Goal: Navigation & Orientation: Find specific page/section

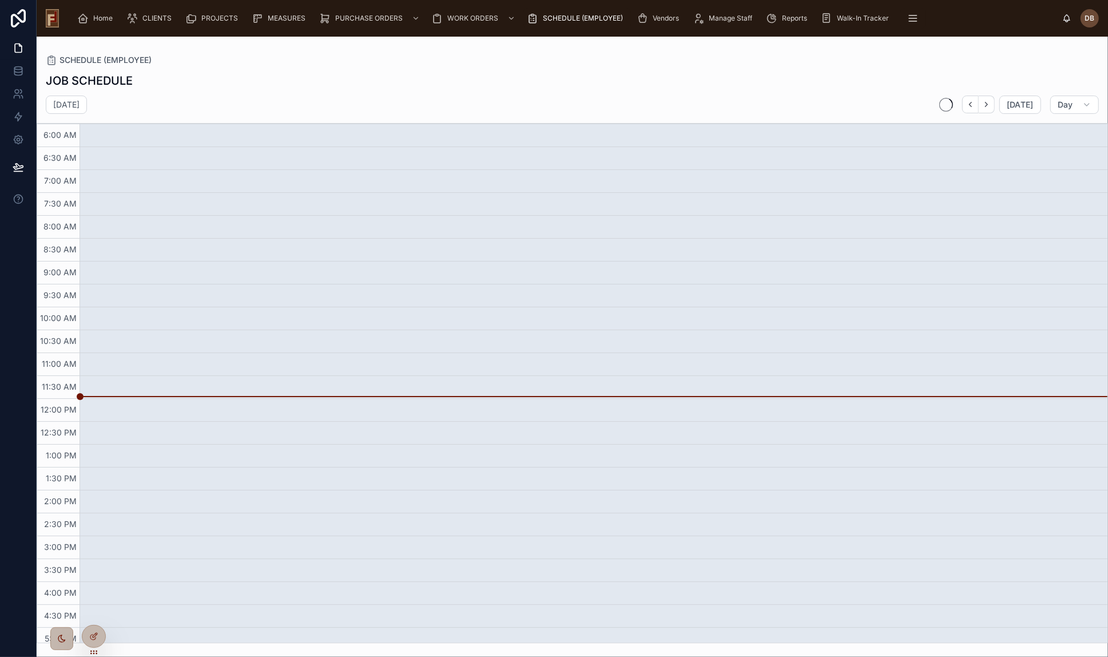
scroll to position [30, 0]
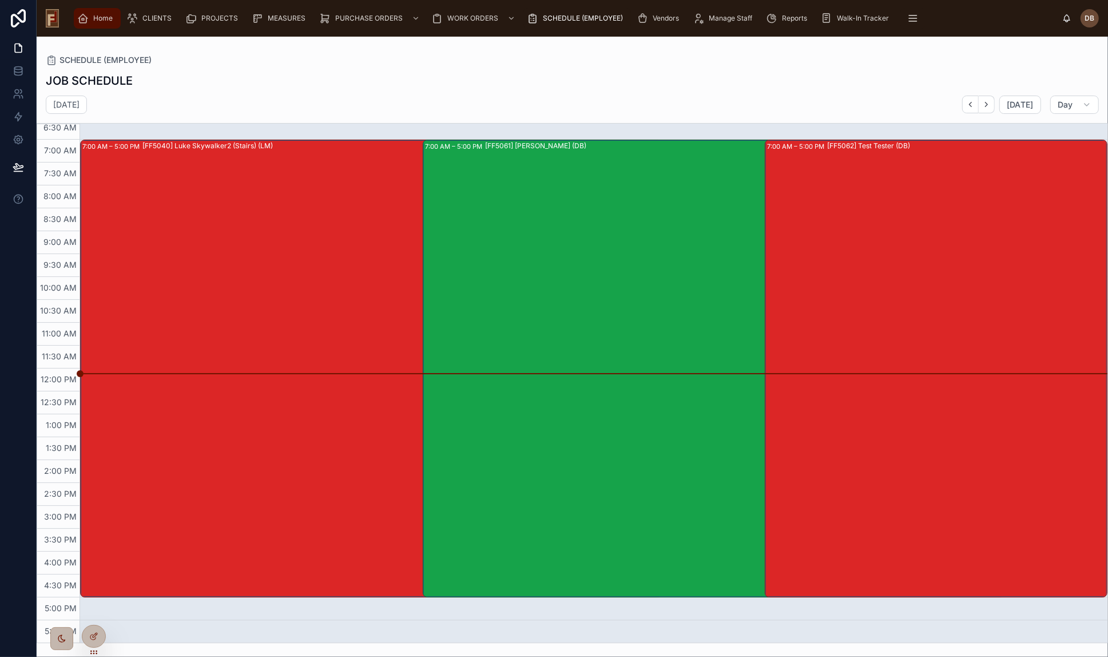
click at [101, 19] on span "Home" at bounding box center [102, 18] width 19 height 9
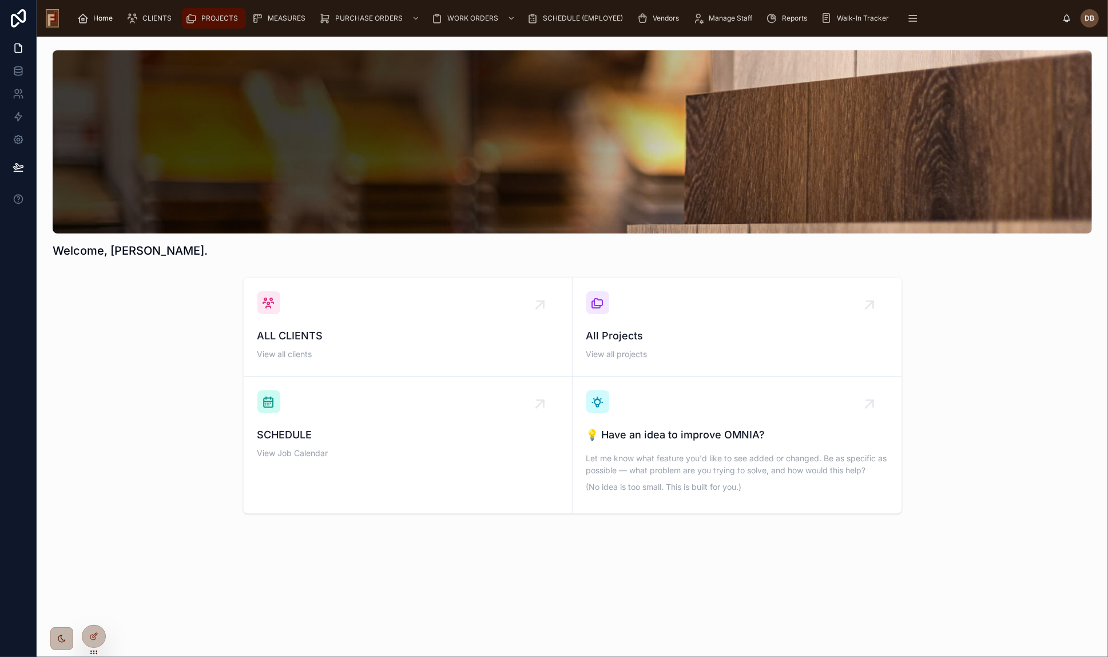
click at [210, 19] on span "PROJECTS" at bounding box center [219, 18] width 37 height 9
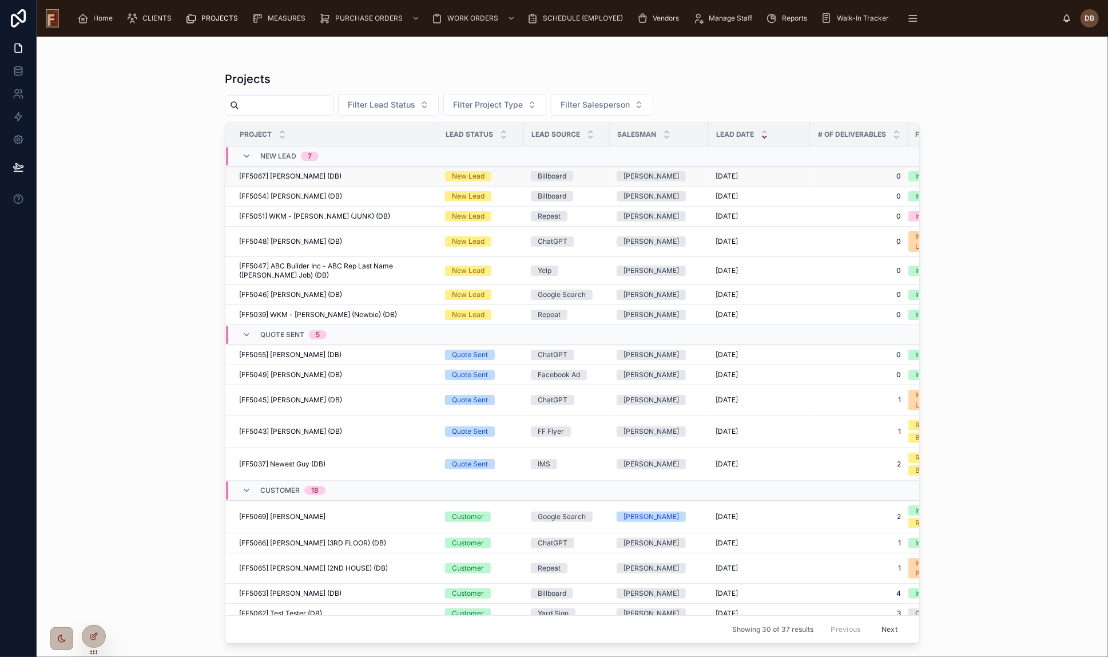
click at [285, 176] on span "[FF5067] [PERSON_NAME] (DB)" at bounding box center [290, 176] width 102 height 9
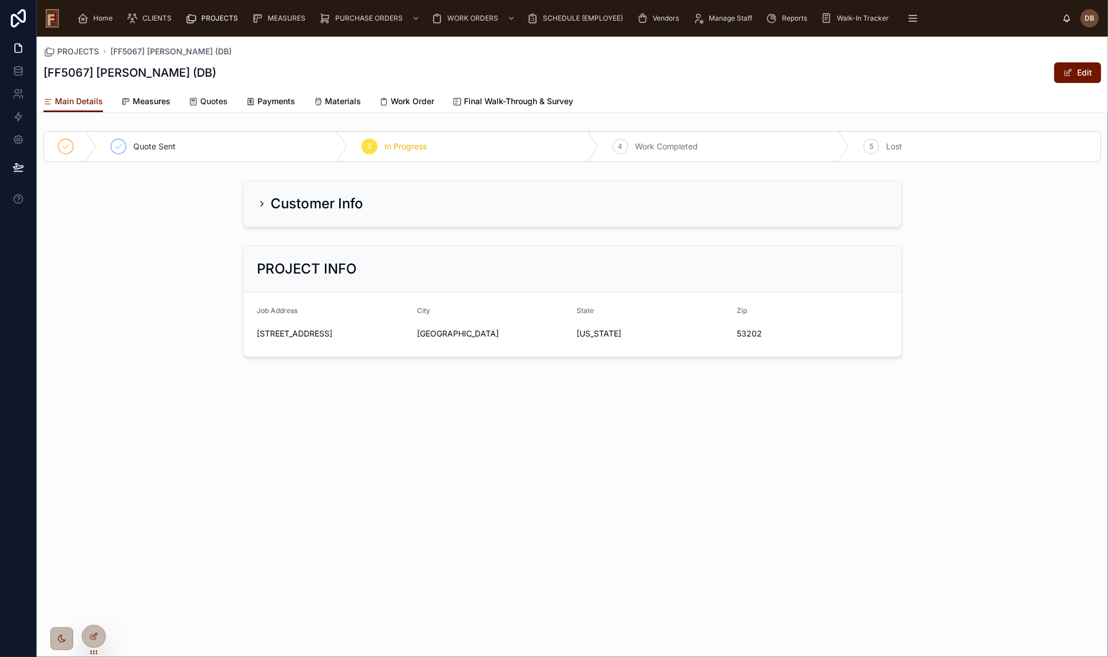
click at [209, 105] on span "Quotes" at bounding box center [213, 101] width 27 height 11
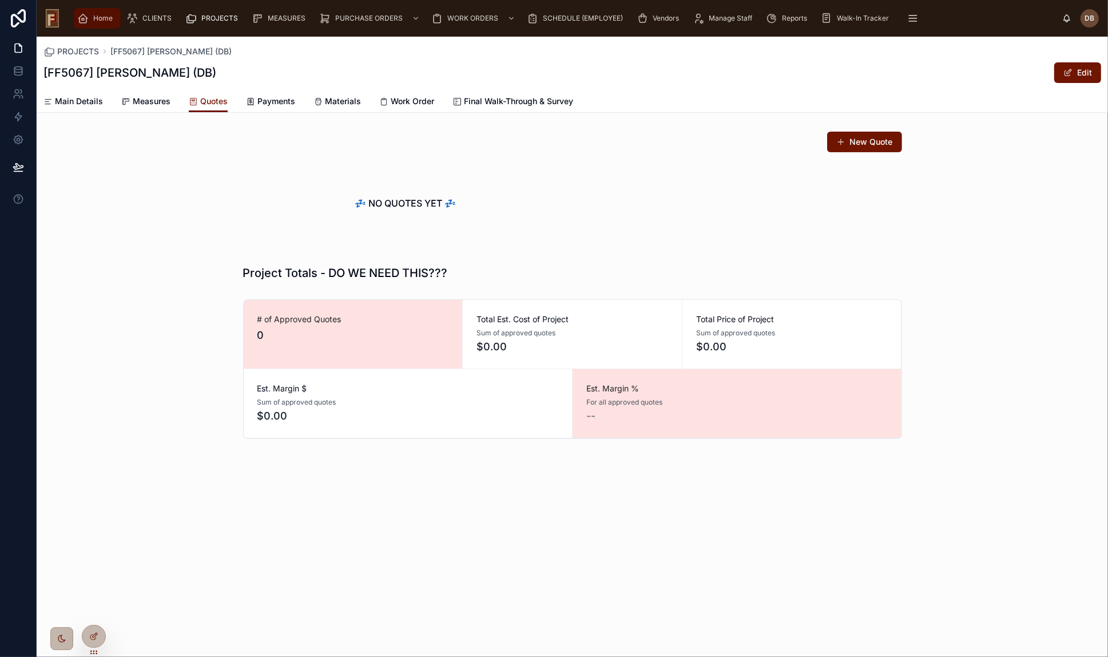
click at [93, 19] on span "Home" at bounding box center [102, 18] width 19 height 9
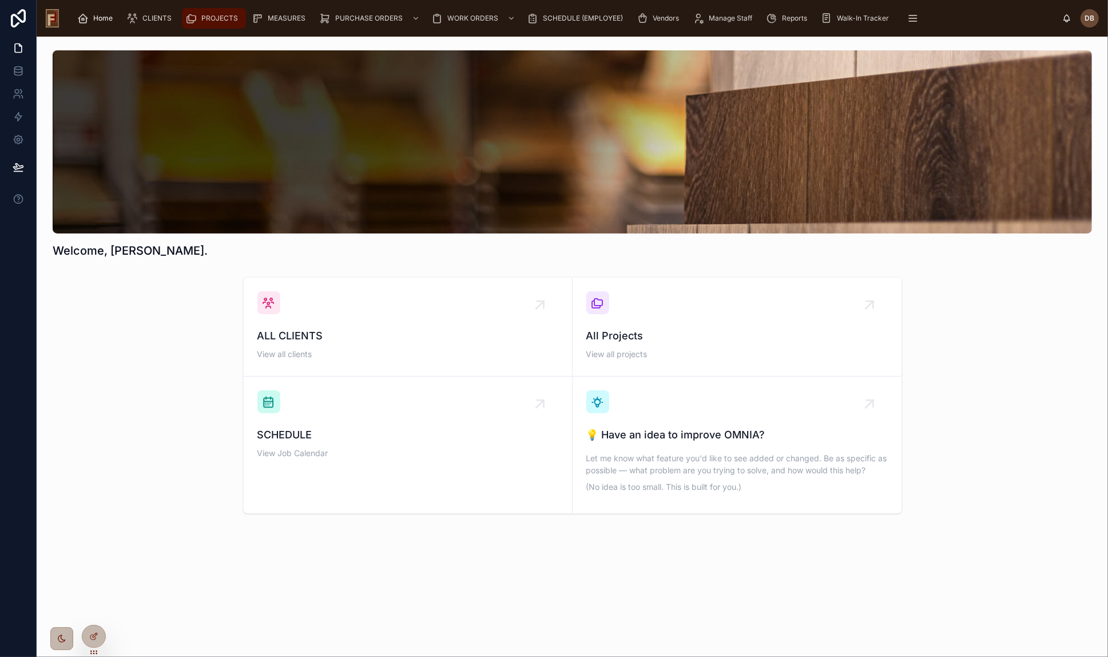
click at [219, 17] on span "PROJECTS" at bounding box center [219, 18] width 37 height 9
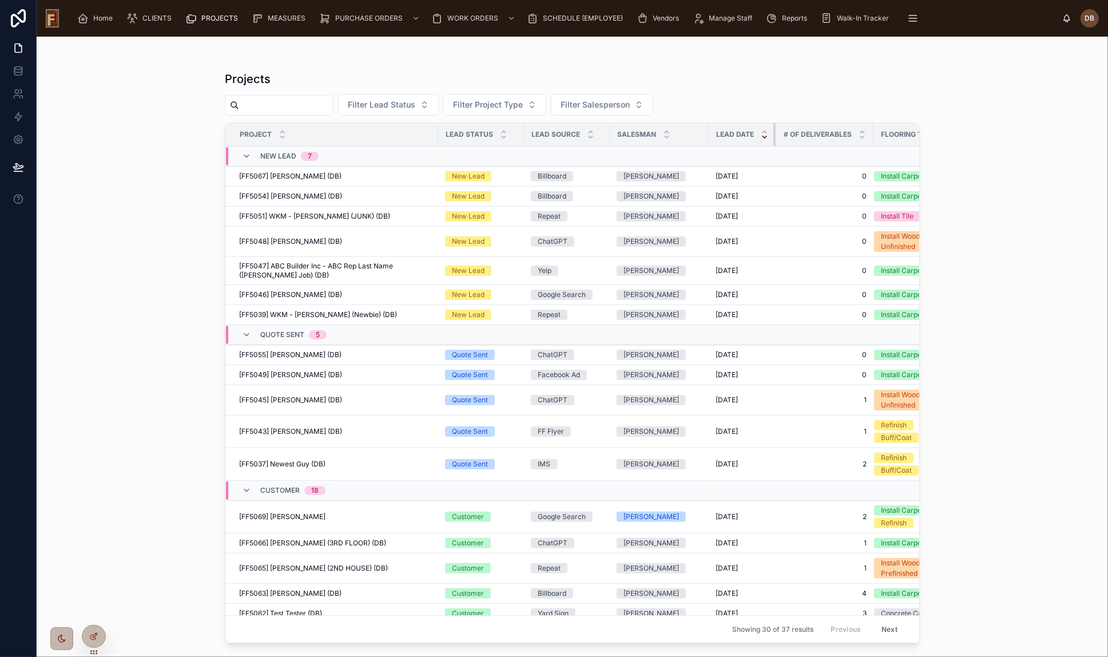
drag, startPoint x: 808, startPoint y: 134, endPoint x: 772, endPoint y: 141, distance: 36.8
click at [772, 141] on th "Lead Date" at bounding box center [742, 134] width 67 height 23
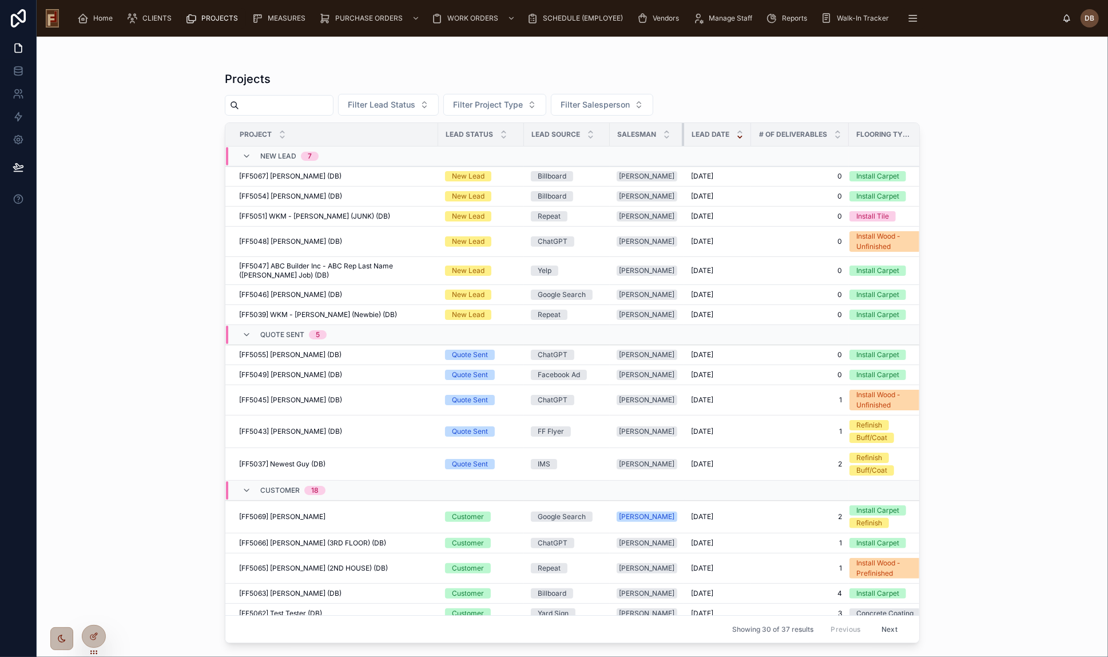
drag, startPoint x: 706, startPoint y: 136, endPoint x: 673, endPoint y: 147, distance: 35.5
click at [673, 147] on table "Project Lead Status Lead Source Salesman Lead Date # Of Deliverables Flooring T…" at bounding box center [580, 529] width 710 height 812
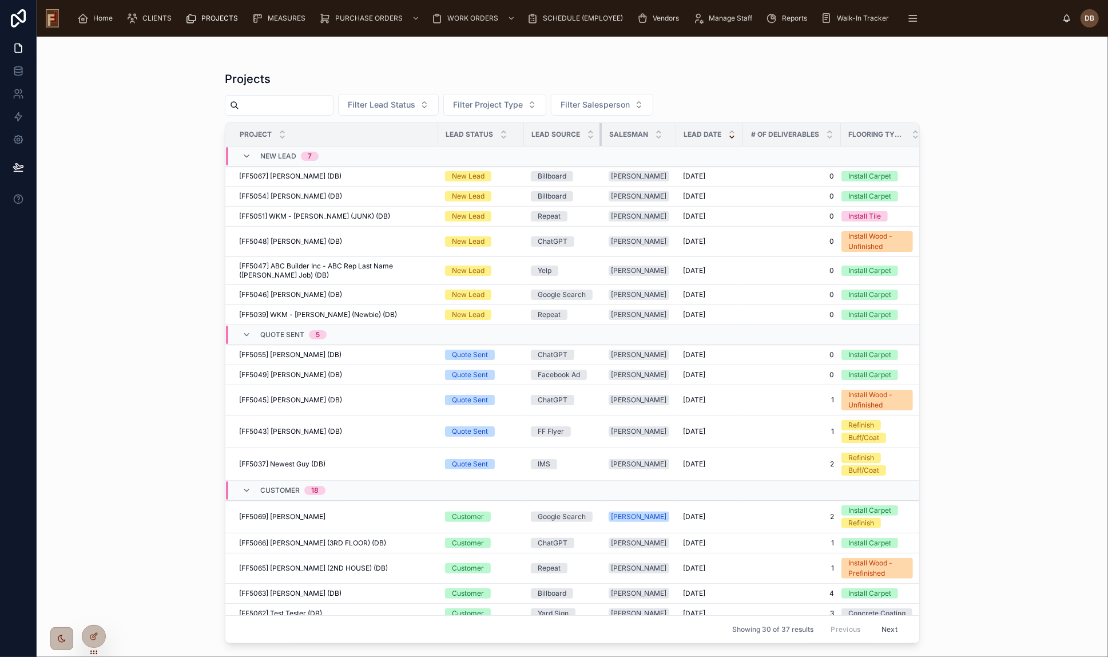
drag, startPoint x: 609, startPoint y: 134, endPoint x: 598, endPoint y: 140, distance: 12.0
click at [598, 140] on th "Lead Source" at bounding box center [563, 134] width 78 height 23
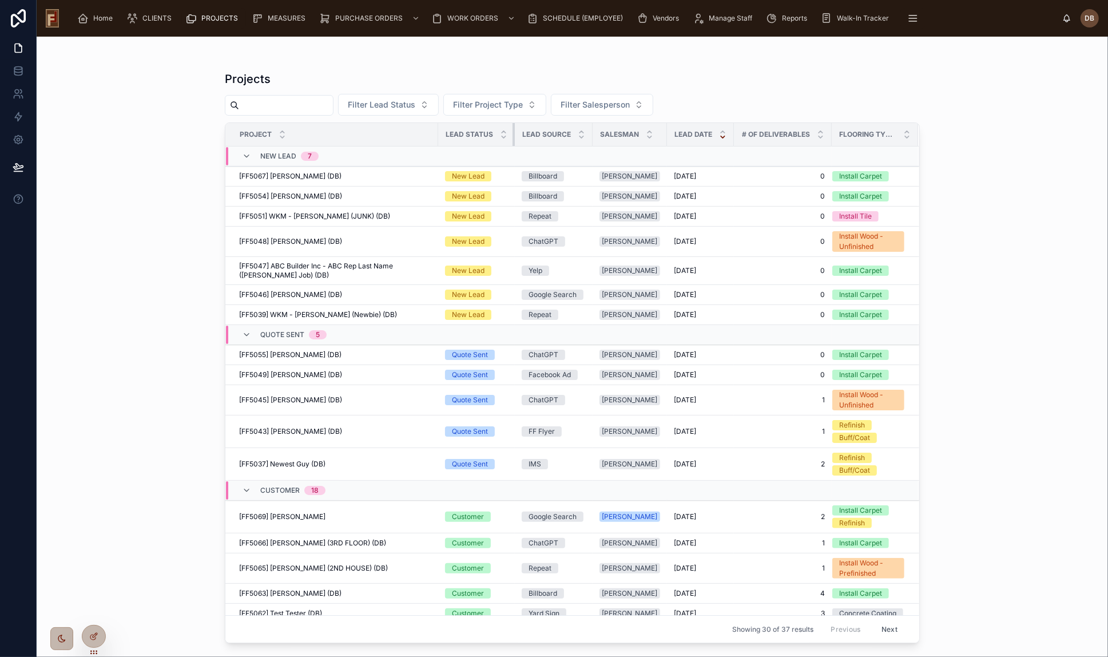
drag, startPoint x: 522, startPoint y: 137, endPoint x: 513, endPoint y: 139, distance: 9.4
click at [513, 139] on div at bounding box center [515, 134] width 5 height 23
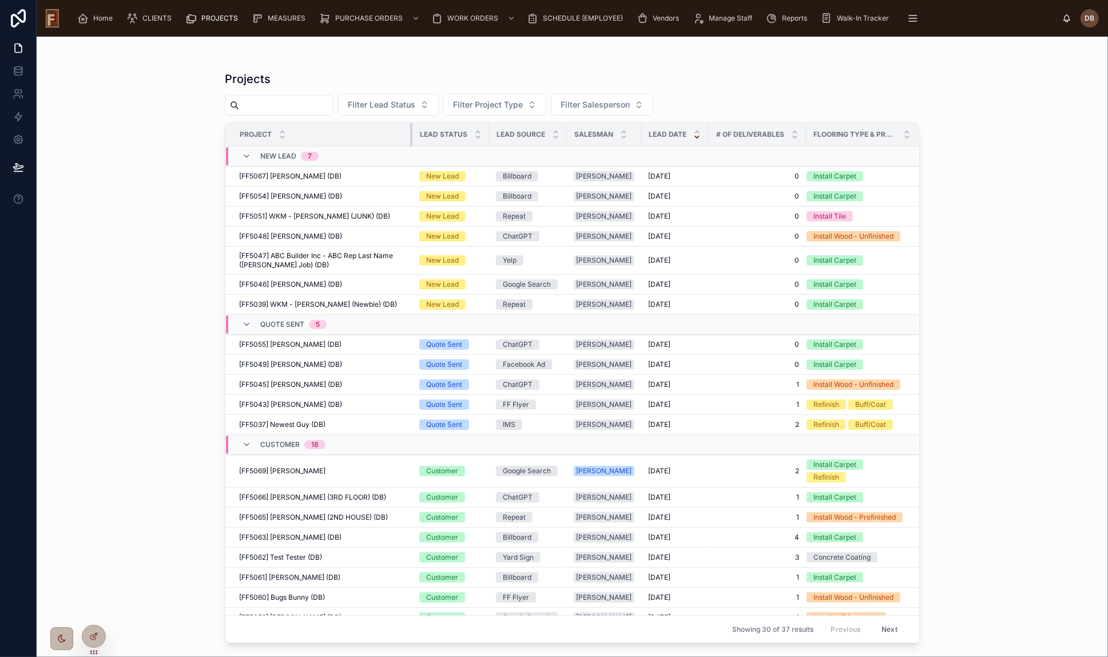
drag, startPoint x: 437, startPoint y: 132, endPoint x: 411, endPoint y: 149, distance: 30.9
click at [411, 149] on table "Project Lead Status Lead Source Salesman Lead Date # Of Deliverables Flooring T…" at bounding box center [572, 480] width 694 height 714
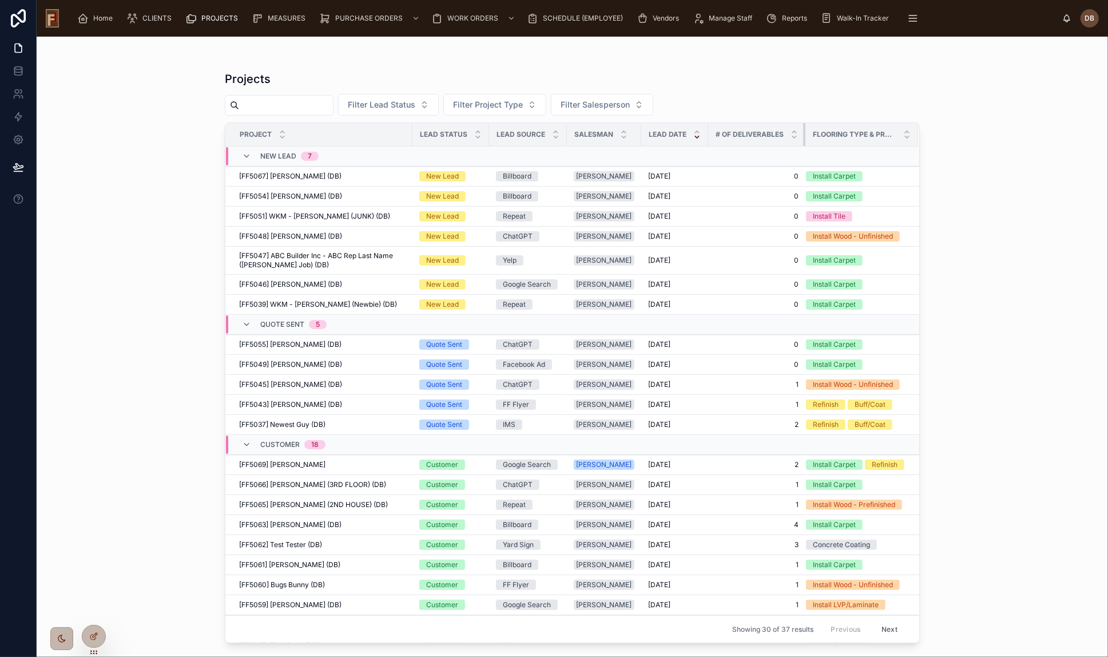
drag, startPoint x: 796, startPoint y: 132, endPoint x: 748, endPoint y: 135, distance: 48.1
click at [748, 135] on th "# Of Deliverables" at bounding box center [756, 134] width 97 height 23
drag, startPoint x: 709, startPoint y: 133, endPoint x: 776, endPoint y: 133, distance: 66.9
click at [776, 133] on span "# Of Deliverables" at bounding box center [750, 134] width 68 height 9
click at [745, 109] on div "Filter Lead Status Filter Project Type Filter Salesperson" at bounding box center [572, 105] width 695 height 22
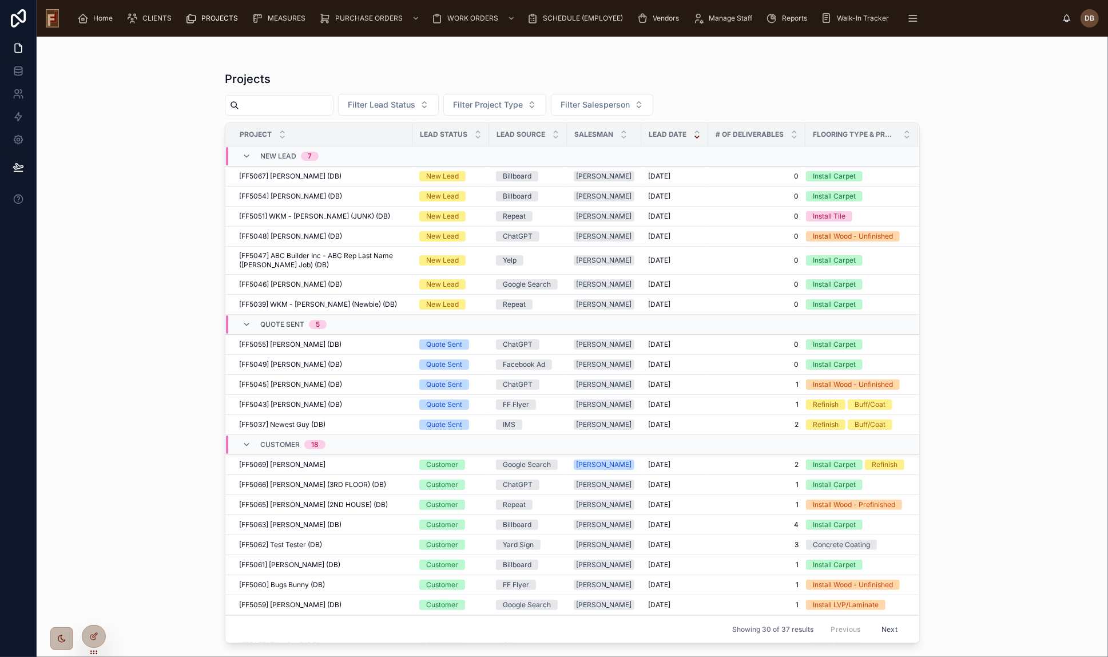
click at [745, 134] on span "# Of Deliverables" at bounding box center [750, 134] width 68 height 9
click at [661, 133] on span "Lead Date" at bounding box center [668, 134] width 38 height 9
click at [664, 134] on span "Lead Date" at bounding box center [668, 134] width 38 height 9
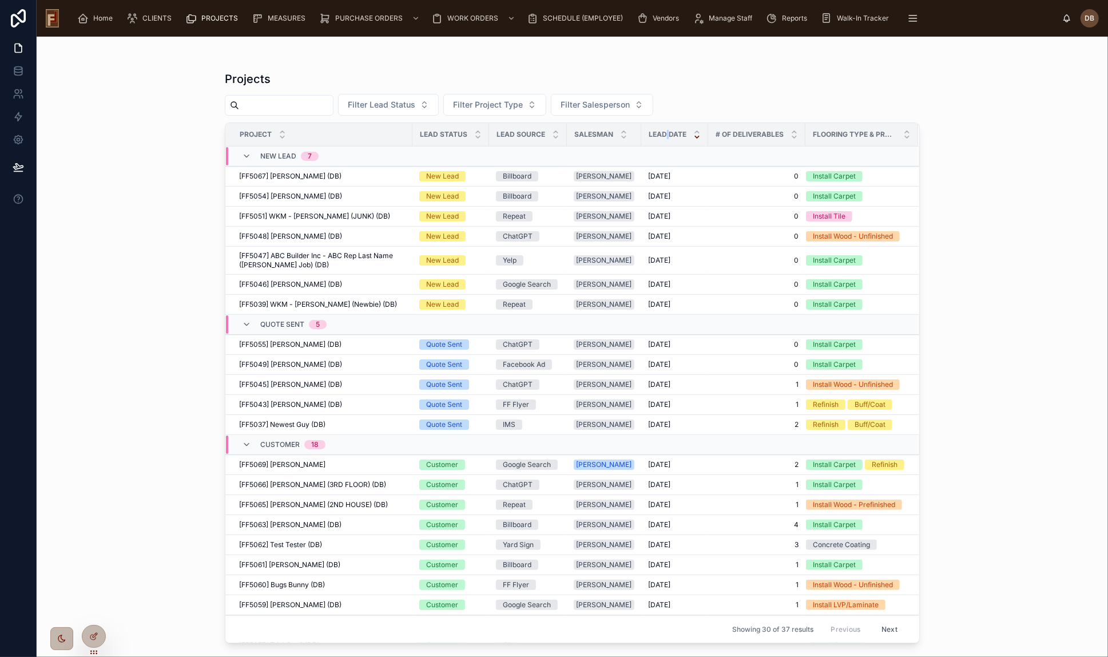
click at [661, 133] on span "Lead Date" at bounding box center [668, 134] width 38 height 9
click at [662, 133] on span "Lead Date" at bounding box center [668, 134] width 38 height 9
click at [665, 133] on span "Lead Date" at bounding box center [668, 134] width 38 height 9
drag, startPoint x: 642, startPoint y: 133, endPoint x: 679, endPoint y: 133, distance: 36.6
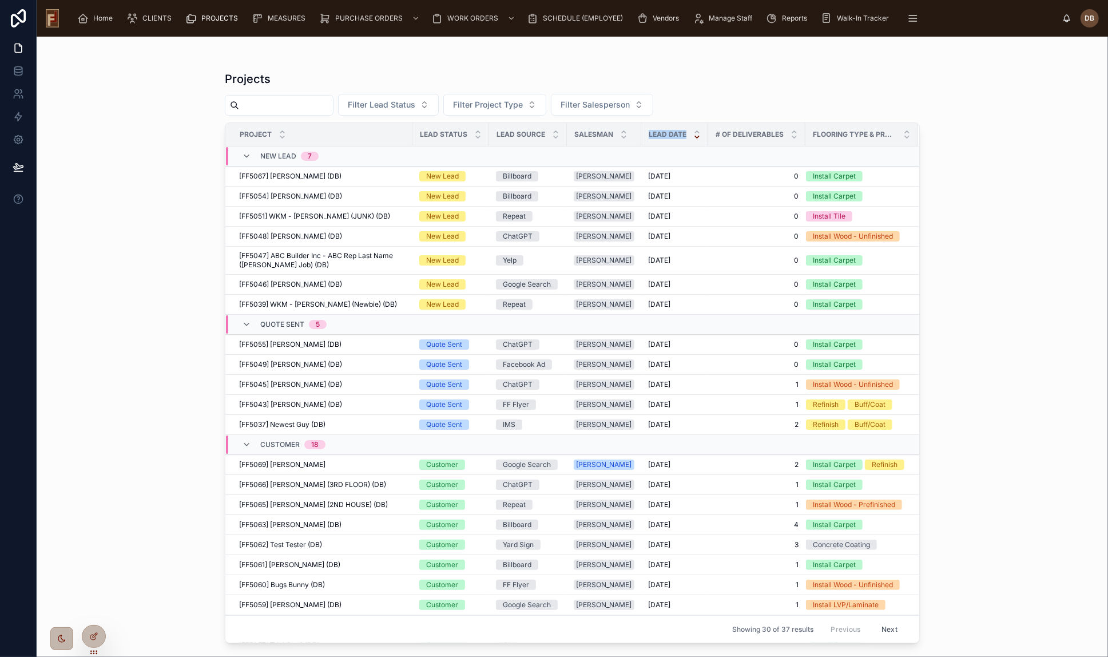
click at [679, 133] on span "Lead Date" at bounding box center [668, 134] width 38 height 9
drag, startPoint x: 727, startPoint y: 133, endPoint x: 777, endPoint y: 136, distance: 50.4
click at [777, 136] on div "# Of Deliverables" at bounding box center [757, 135] width 96 height 22
drag, startPoint x: 709, startPoint y: 132, endPoint x: 775, endPoint y: 135, distance: 65.8
click at [775, 135] on span "# Of Deliverables" at bounding box center [750, 134] width 68 height 9
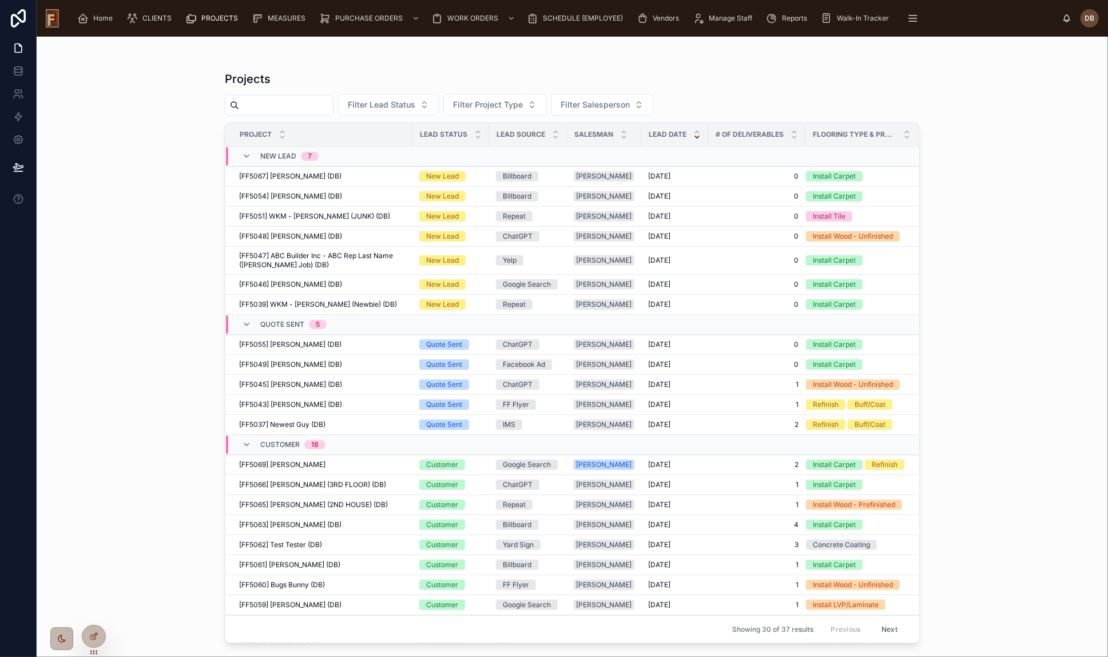
drag, startPoint x: 463, startPoint y: 57, endPoint x: 538, endPoint y: 70, distance: 75.6
click at [464, 54] on div "Projects Filter Lead Status Filter Project Type Filter Salesperson Project Lead…" at bounding box center [572, 340] width 732 height 606
click at [747, 133] on span "# Of Deliverables" at bounding box center [750, 134] width 68 height 9
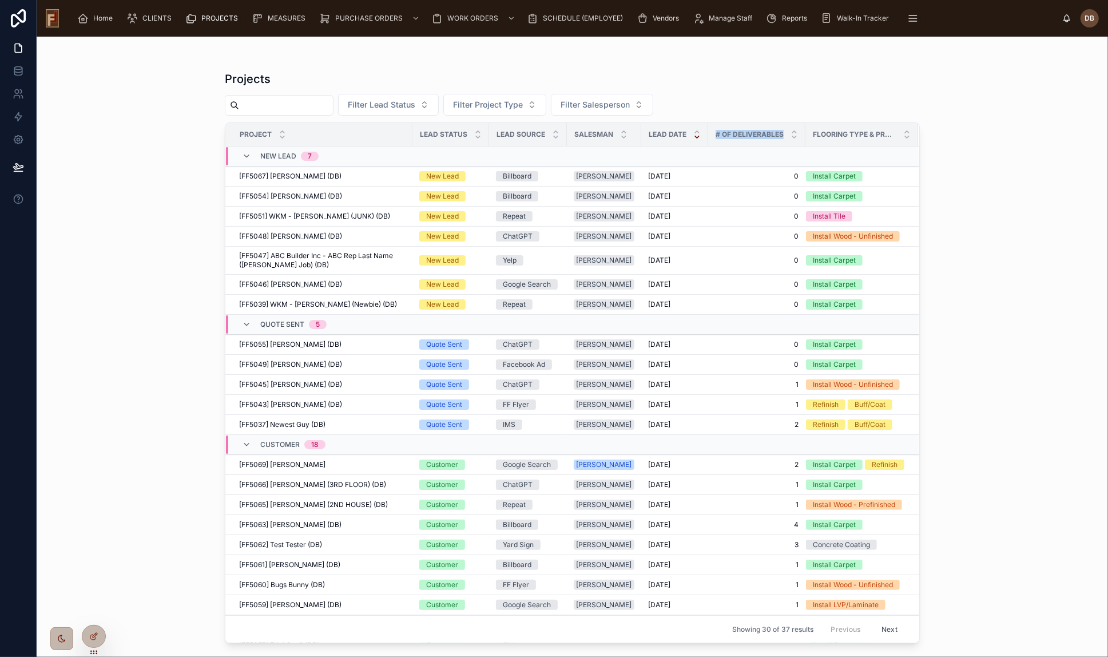
click at [747, 133] on span "# Of Deliverables" at bounding box center [750, 134] width 68 height 9
click at [593, 132] on span "Salesman" at bounding box center [593, 134] width 39 height 9
drag, startPoint x: 240, startPoint y: 131, endPoint x: 879, endPoint y: 134, distance: 639.0
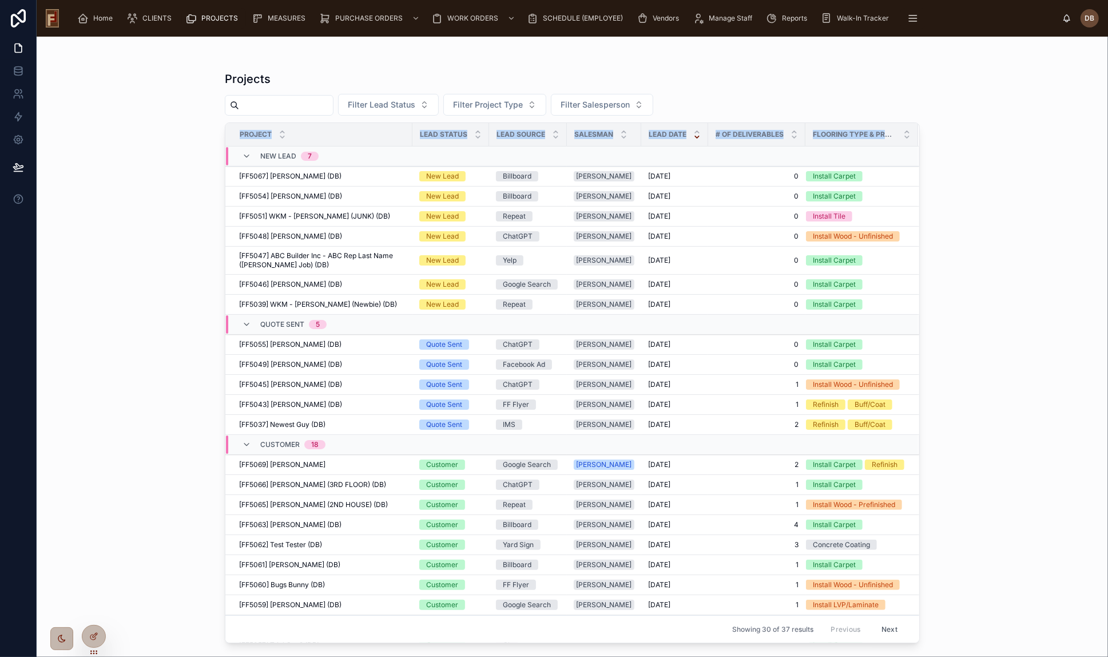
click at [879, 134] on tr "Project Lead Status Lead Source Salesman Lead Date # Of Deliverables Flooring T…" at bounding box center [572, 134] width 694 height 23
click at [772, 99] on div "Filter Lead Status Filter Project Type Filter Salesperson" at bounding box center [572, 105] width 695 height 22
click at [92, 638] on icon at bounding box center [93, 636] width 9 height 9
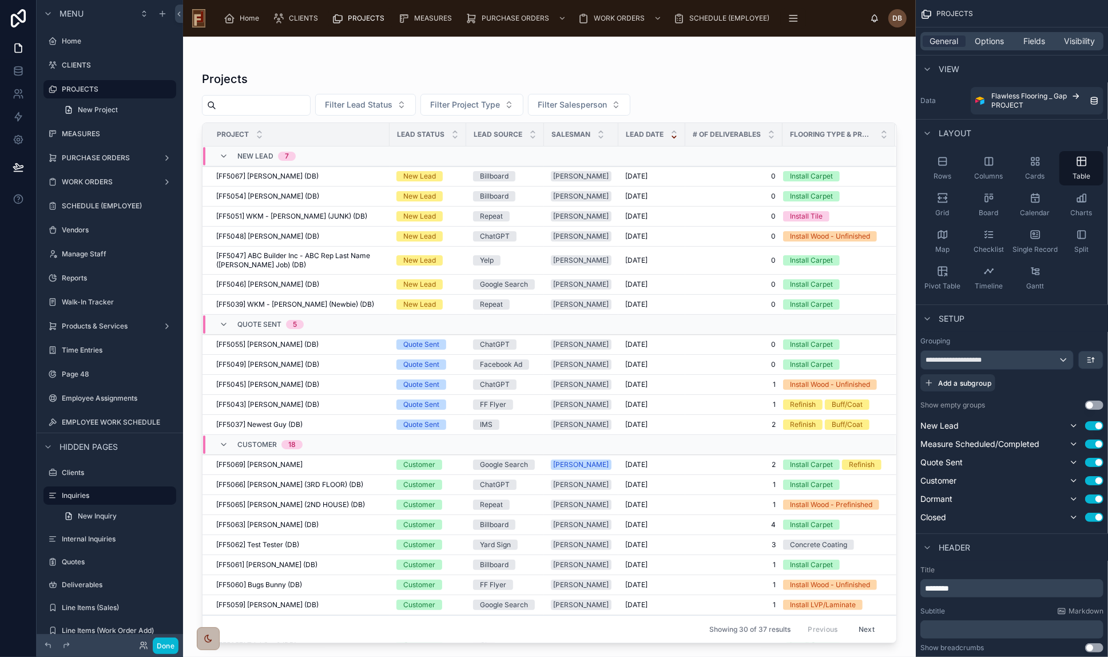
click at [724, 132] on span "# Of Deliverables" at bounding box center [727, 134] width 68 height 9
click at [1033, 41] on span "Fields" at bounding box center [1035, 40] width 22 height 11
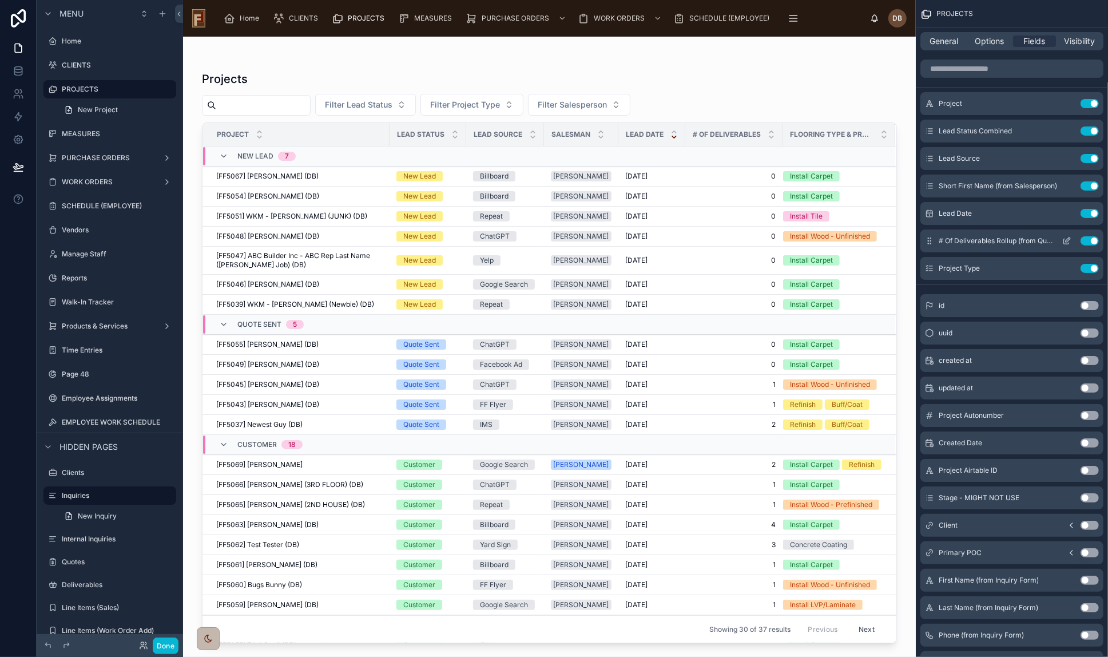
click at [1067, 240] on icon "scrollable content" at bounding box center [1066, 240] width 9 height 9
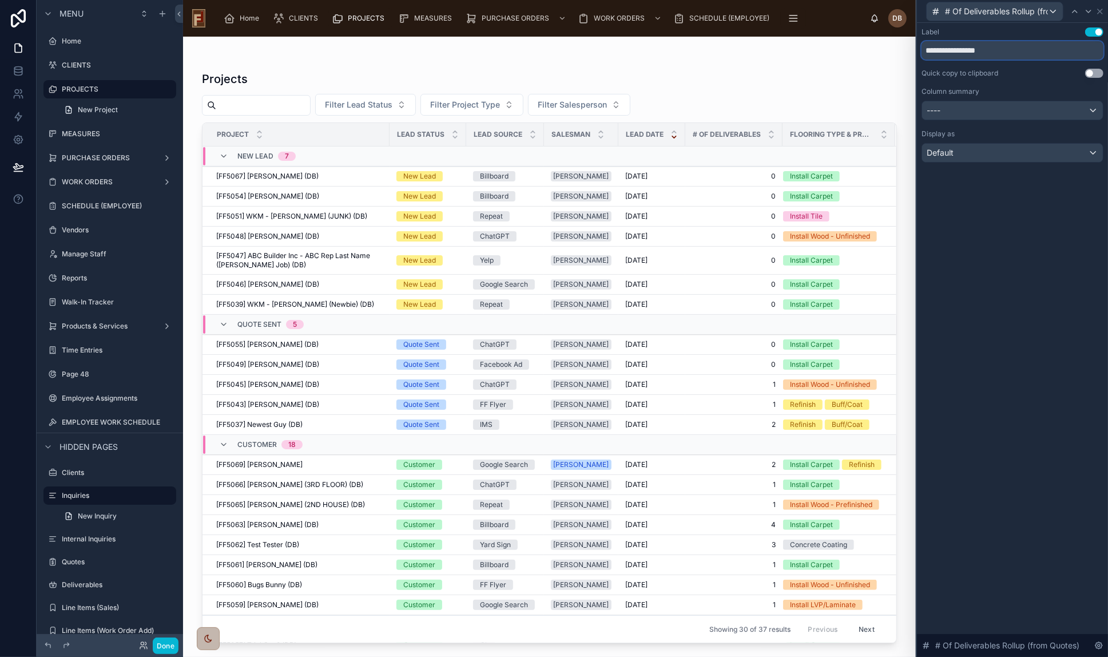
click at [967, 51] on input "**********" at bounding box center [1013, 50] width 182 height 18
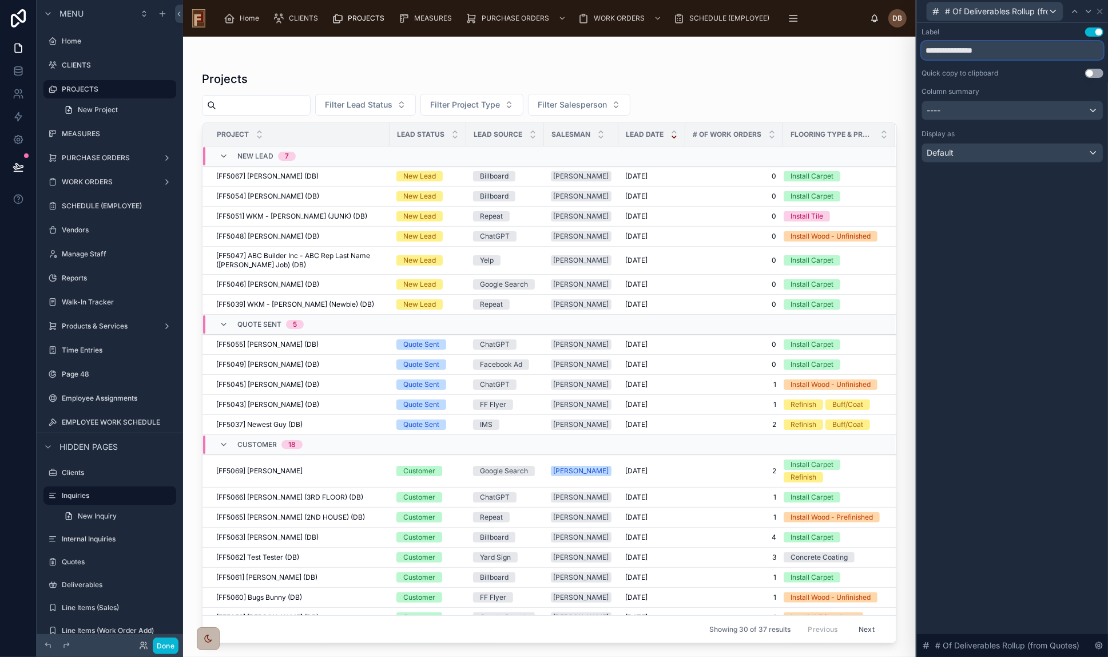
type input "**********"
